Goal: Contribute content

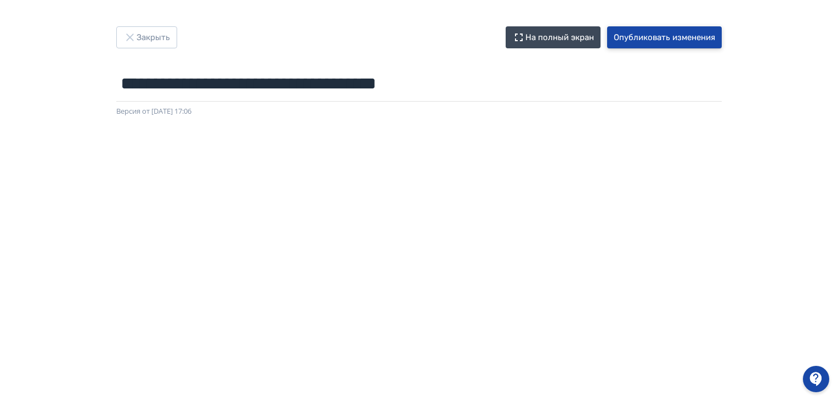
click at [656, 40] on button "Опубликовать изменения" at bounding box center [664, 37] width 115 height 22
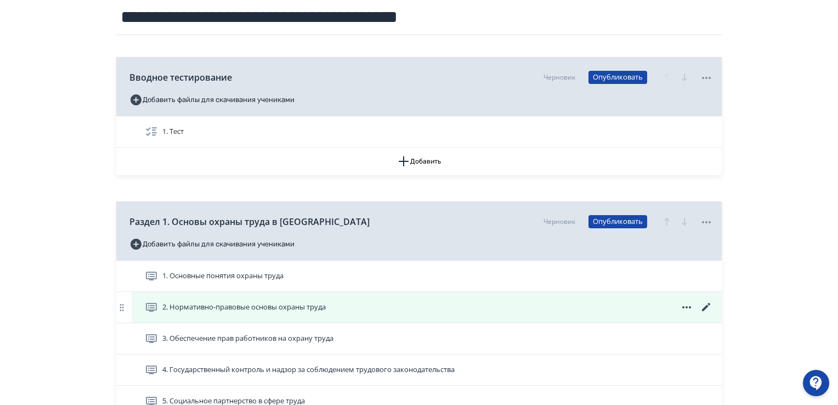
scroll to position [384, 0]
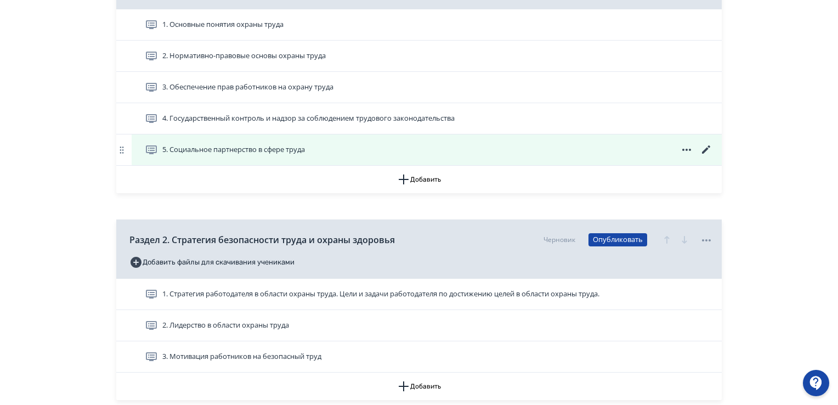
click at [700, 148] on span at bounding box center [687, 149] width 53 height 13
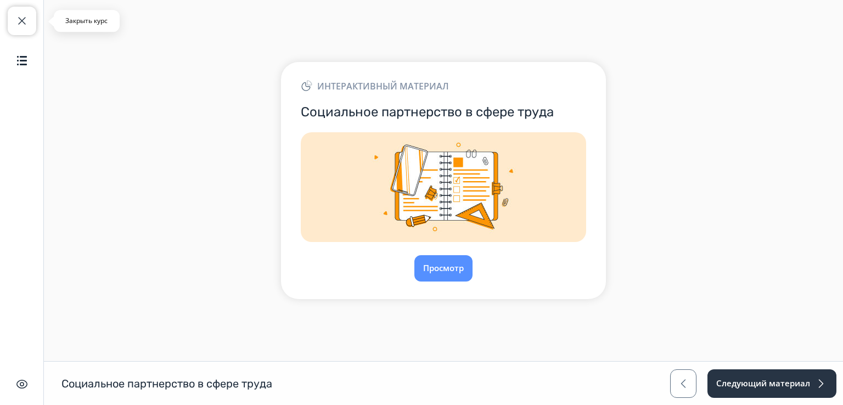
click at [25, 22] on span "button" at bounding box center [21, 20] width 13 height 13
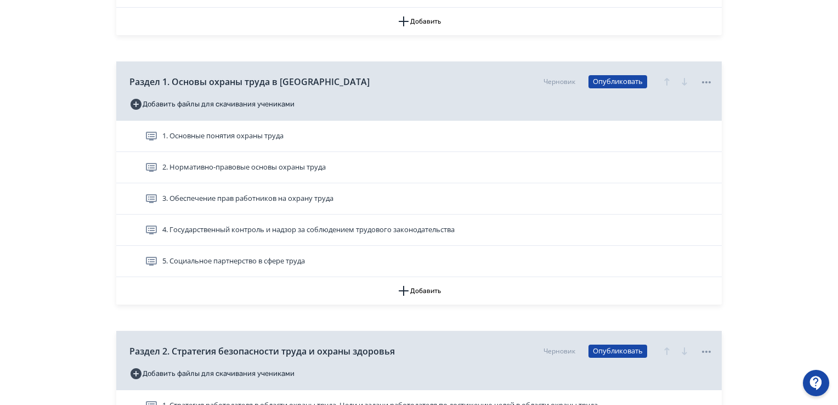
scroll to position [274, 0]
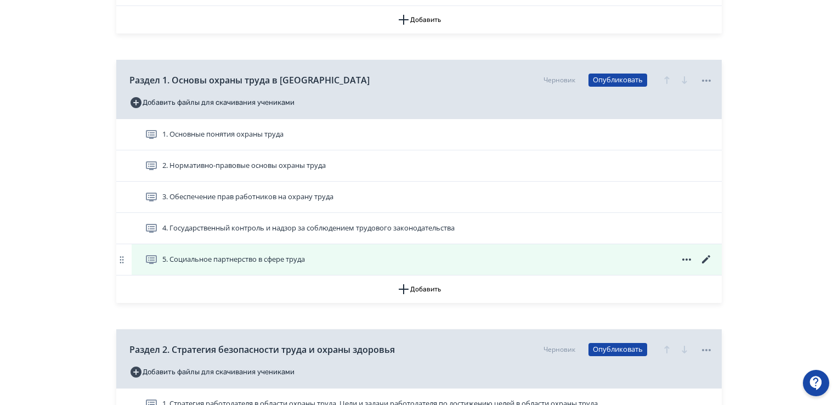
click at [707, 256] on icon at bounding box center [706, 259] width 13 height 13
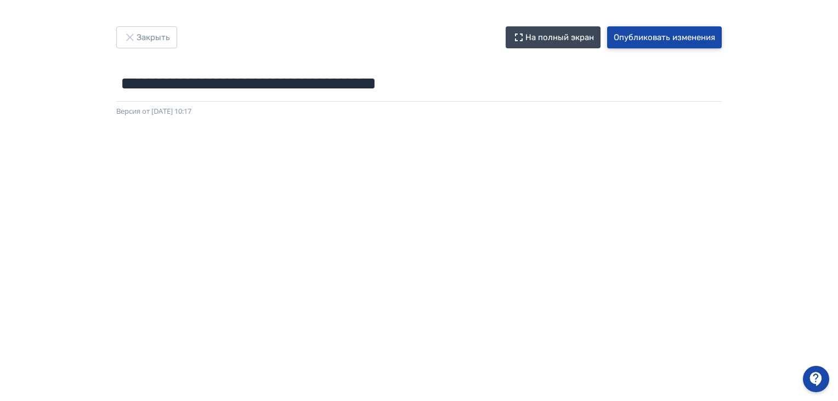
click at [665, 39] on button "Опубликовать изменения" at bounding box center [664, 37] width 115 height 22
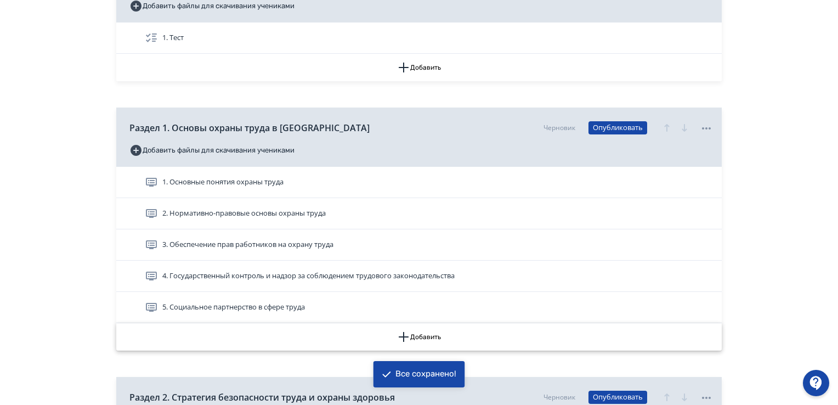
scroll to position [274, 0]
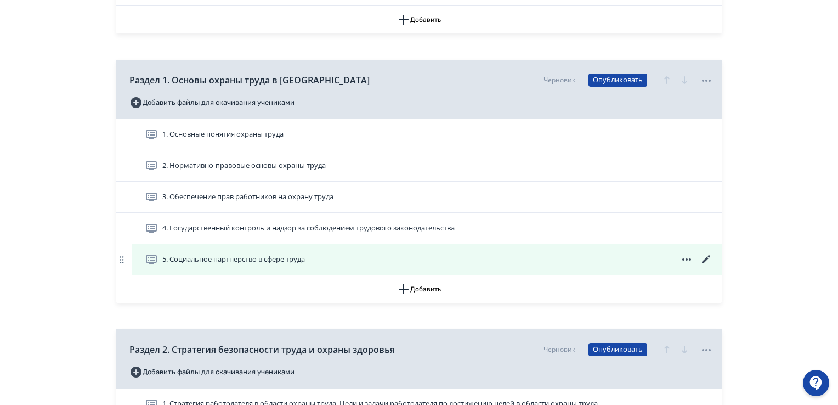
click at [709, 261] on icon at bounding box center [706, 259] width 13 height 13
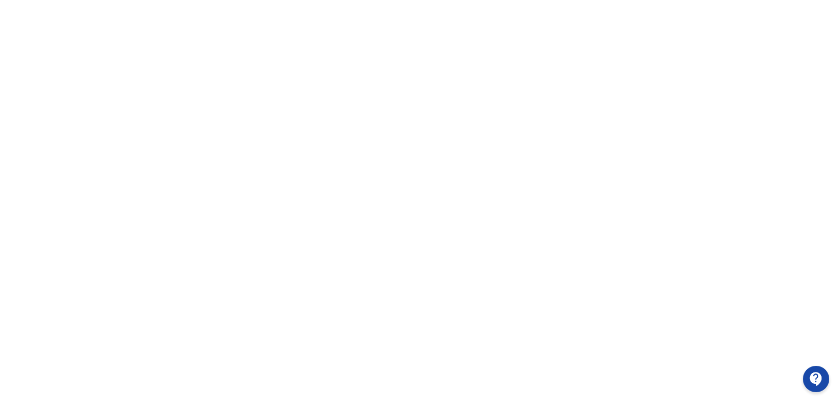
scroll to position [232, 0]
